Goal: Find specific page/section: Find specific page/section

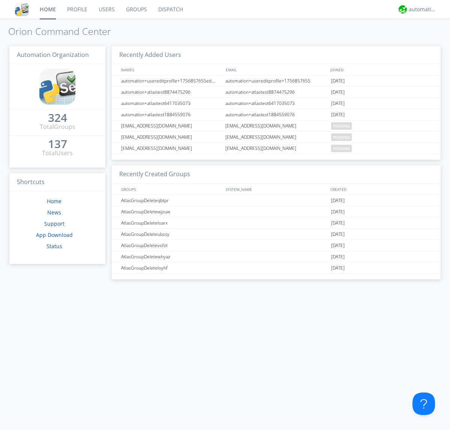
click at [170, 9] on link "Dispatch" at bounding box center [171, 9] width 36 height 19
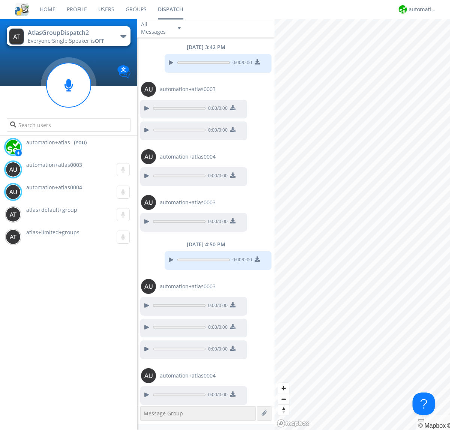
scroll to position [48, 0]
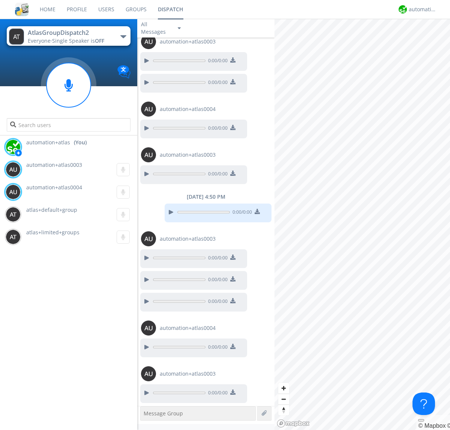
click at [123, 36] on div "button" at bounding box center [123, 36] width 6 height 3
click at [0, 0] on span "AtlasGroupDispatch" at bounding box center [0, 0] width 0 height 0
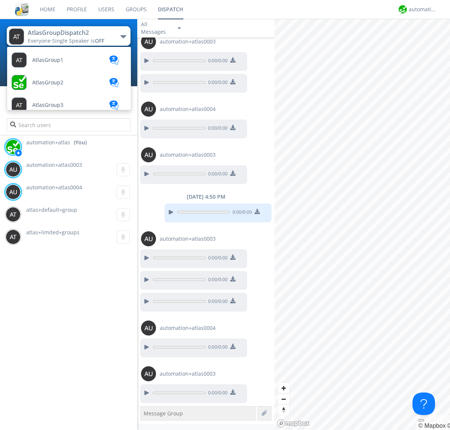
scroll to position [43, 0]
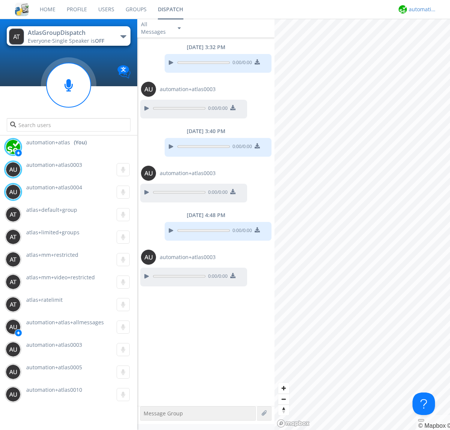
click at [421, 9] on div "automation+atlas" at bounding box center [423, 9] width 28 height 7
